Goal: Check status: Check status

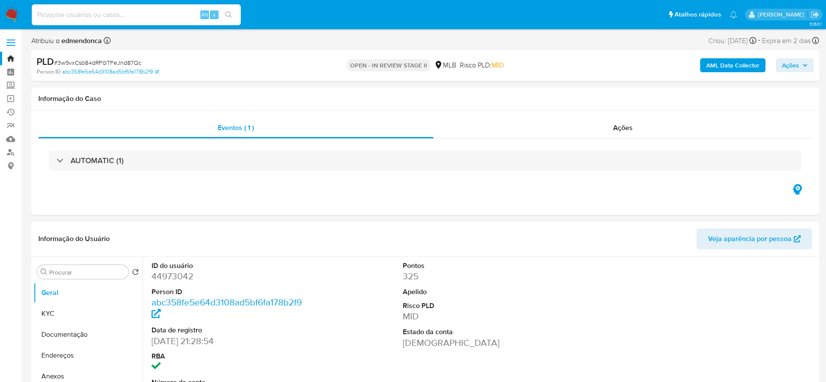
select select "10"
type input "3w9vxCsb84dRFGTFeJnd87Qc"
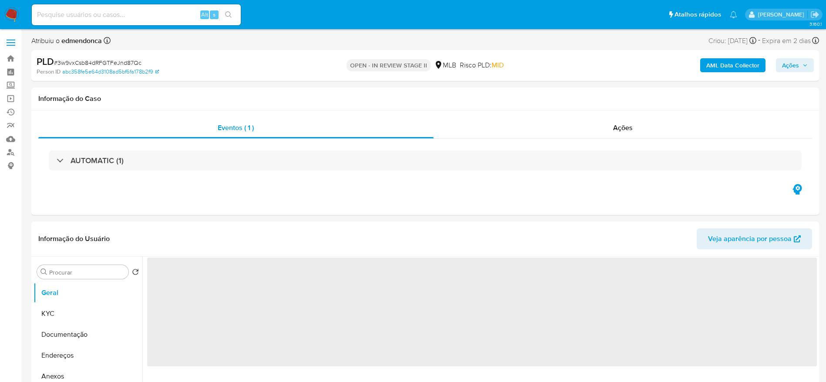
select select "10"
